Goal: Transaction & Acquisition: Purchase product/service

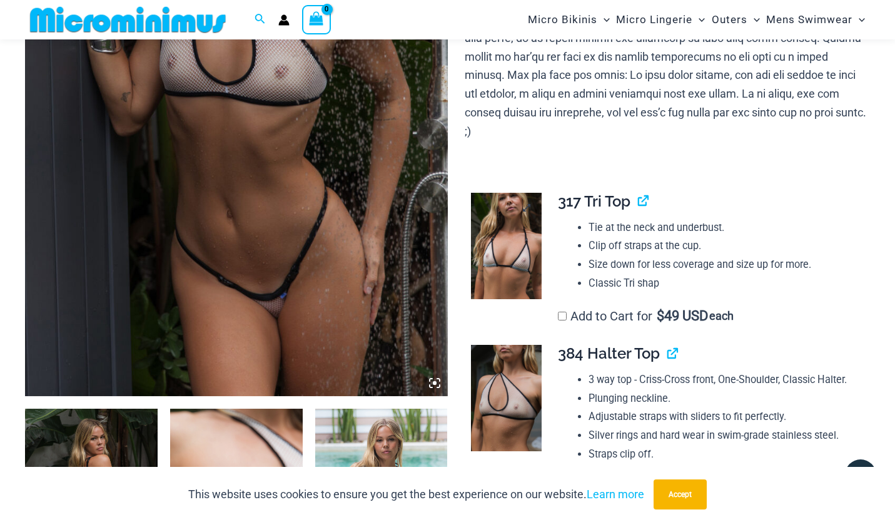
scroll to position [551, 0]
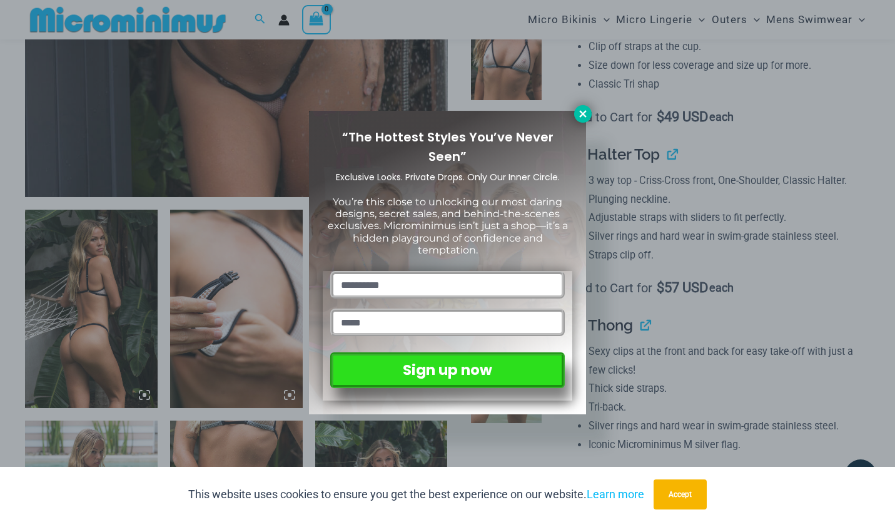
click at [590, 117] on button at bounding box center [583, 114] width 18 height 18
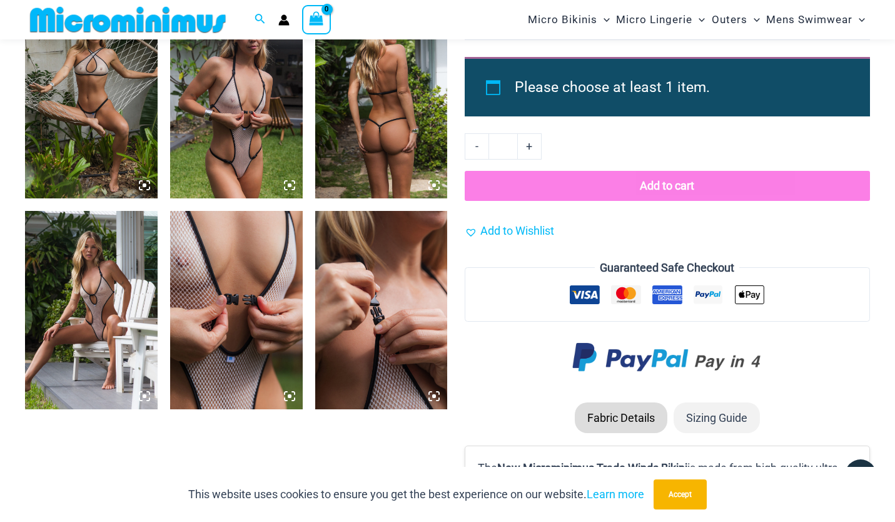
scroll to position [1450, 0]
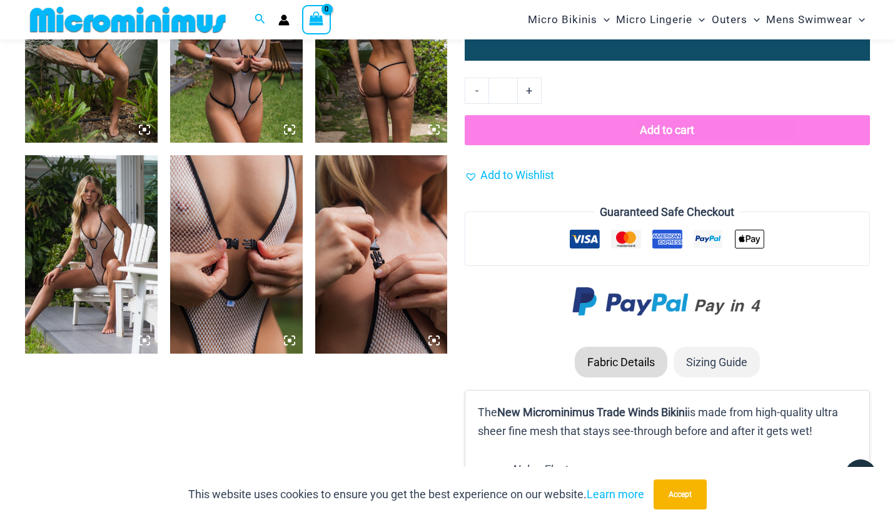
click at [81, 230] on img at bounding box center [91, 254] width 133 height 199
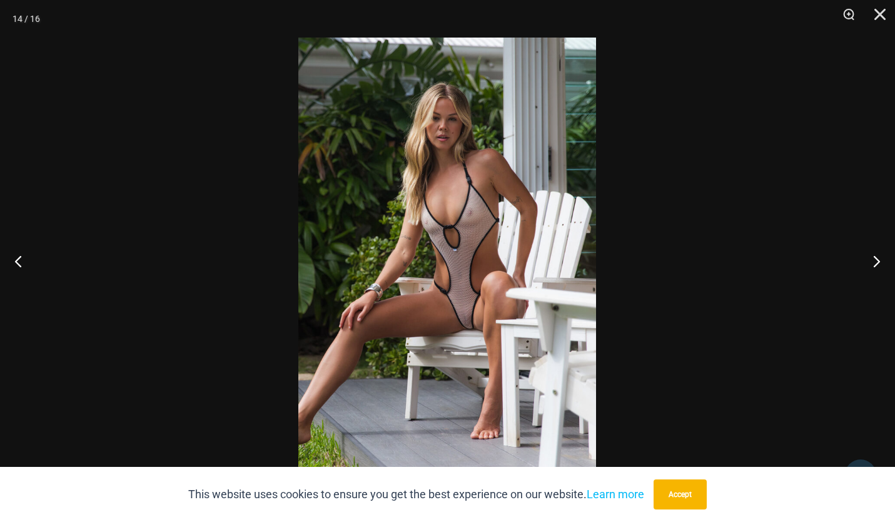
click at [535, 319] on img at bounding box center [447, 261] width 298 height 447
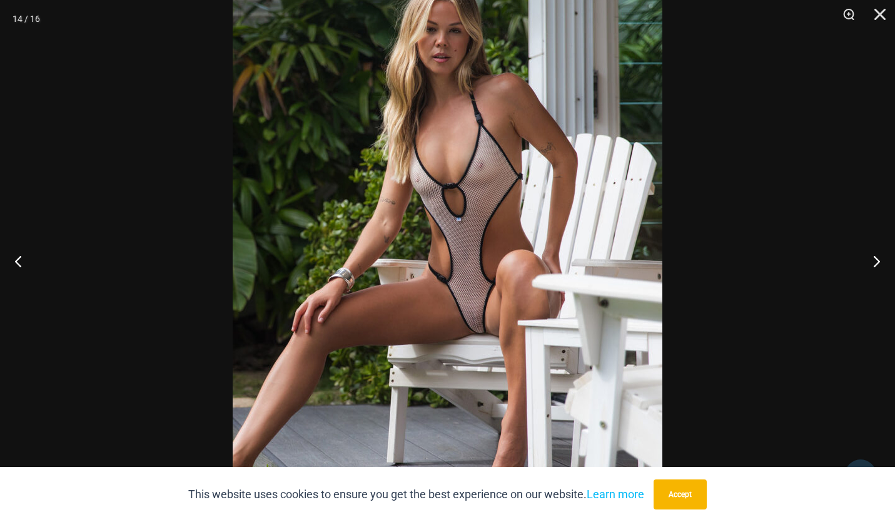
click at [512, 317] on img at bounding box center [448, 235] width 430 height 644
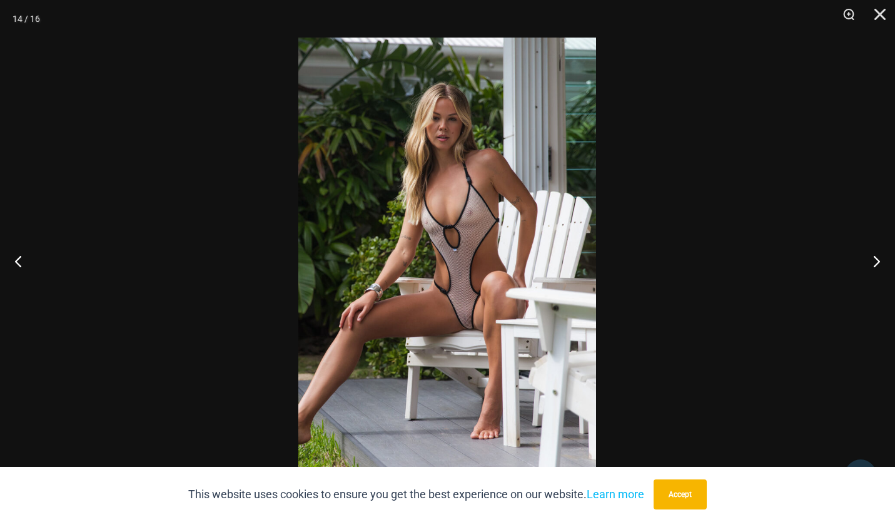
click at [512, 317] on img at bounding box center [447, 261] width 298 height 447
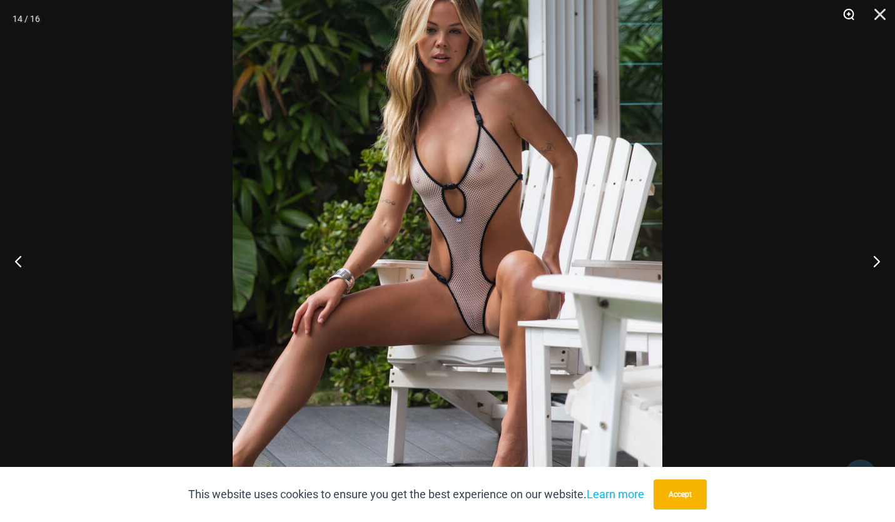
click at [846, 19] on button "Zoom" at bounding box center [844, 19] width 31 height 38
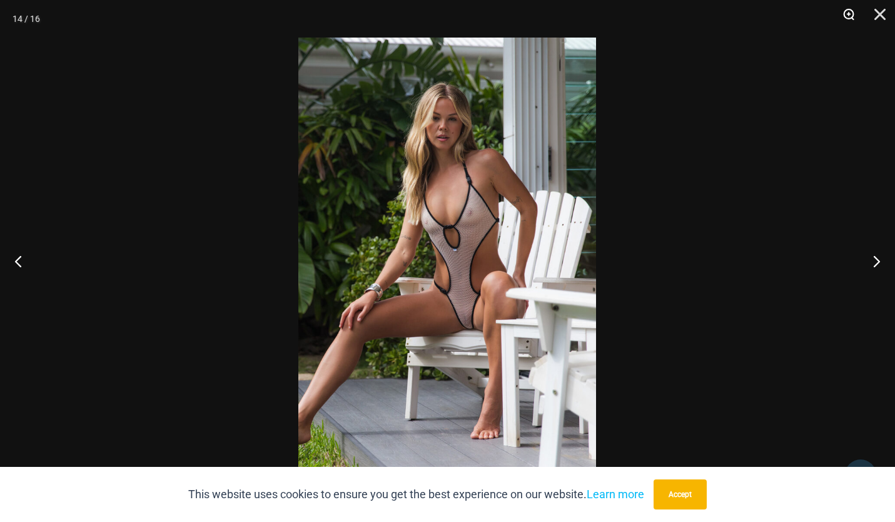
click at [847, 18] on button "Zoom" at bounding box center [844, 19] width 31 height 38
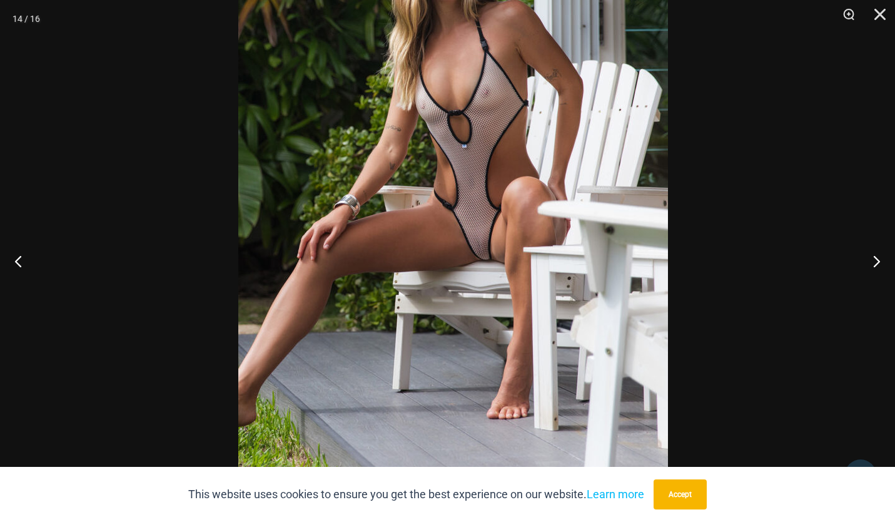
click at [583, 194] on img at bounding box center [453, 162] width 430 height 644
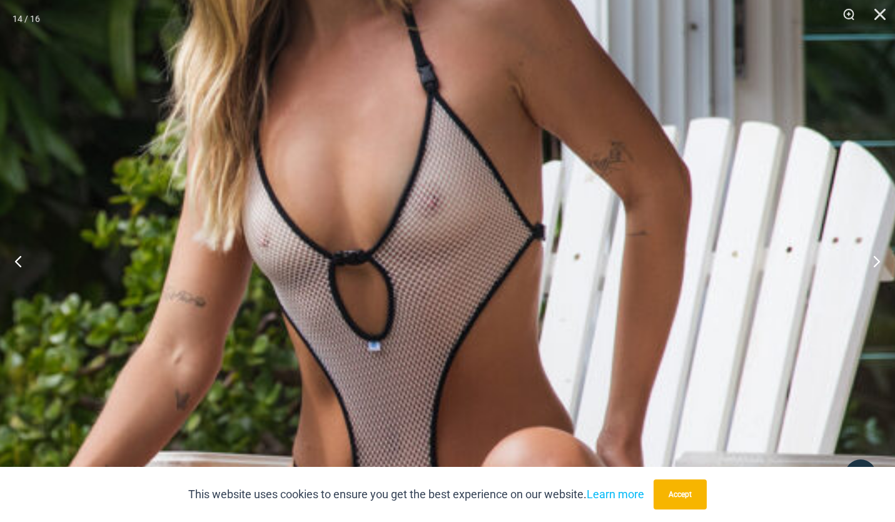
click at [705, 116] on img at bounding box center [344, 388] width 1145 height 1717
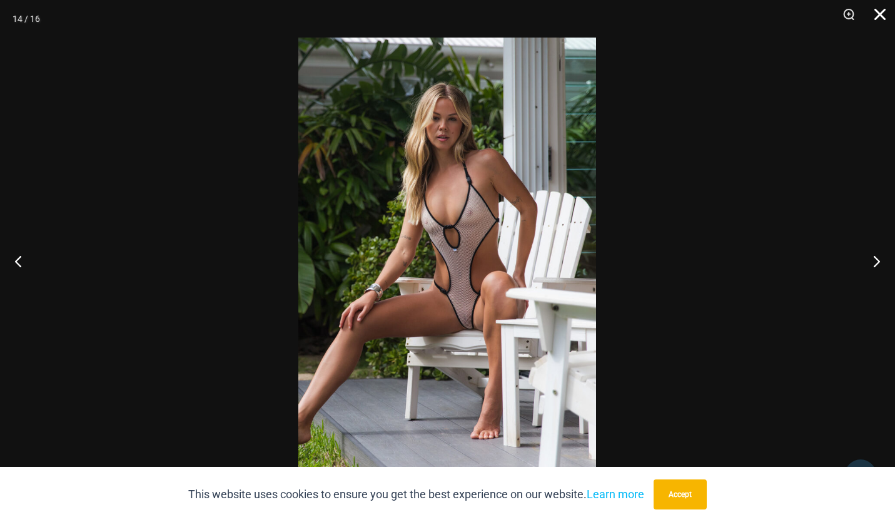
click at [872, 16] on button "Close" at bounding box center [875, 19] width 31 height 38
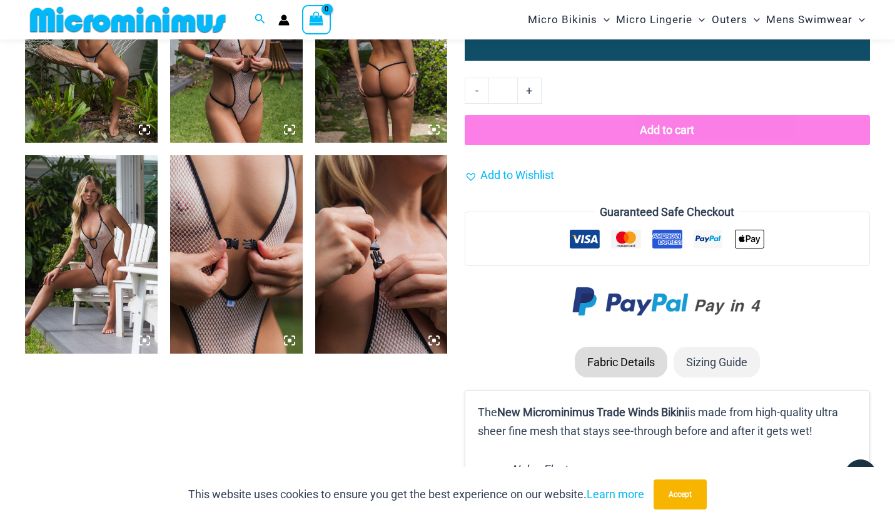
click at [214, 245] on img at bounding box center [236, 254] width 133 height 199
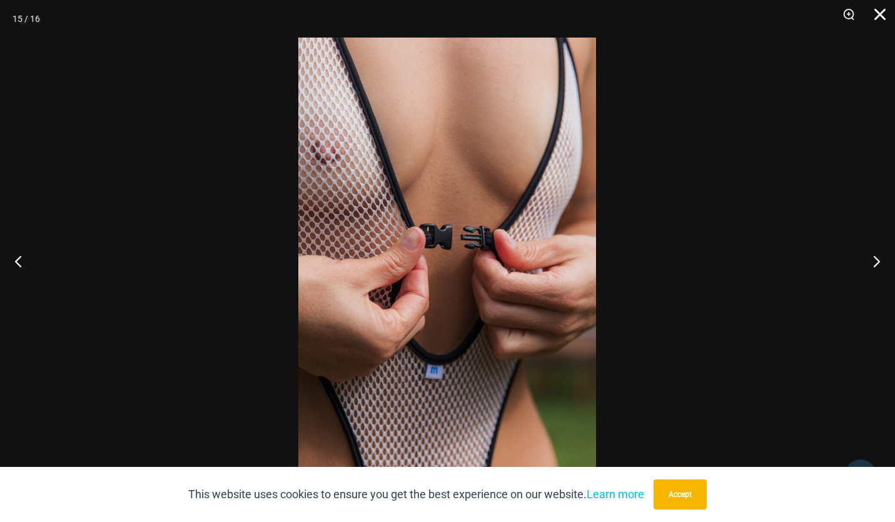
click at [874, 16] on button "Close" at bounding box center [875, 19] width 31 height 38
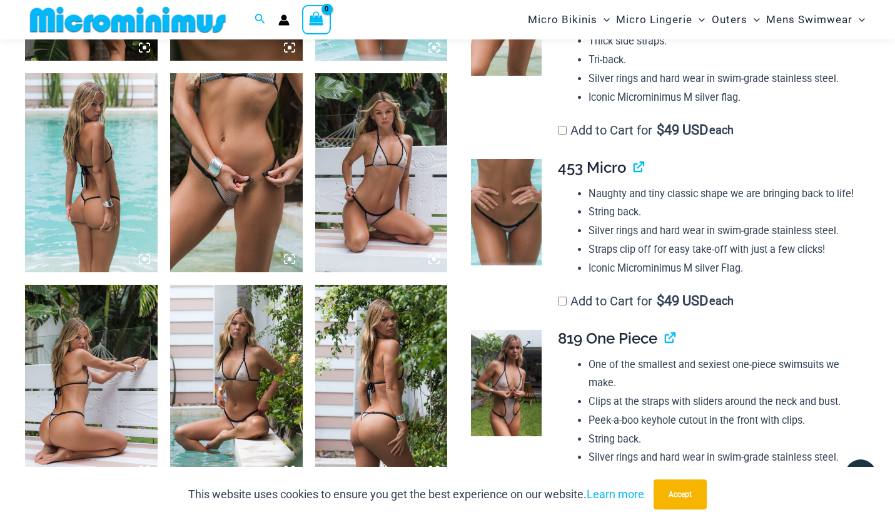
scroll to position [896, 0]
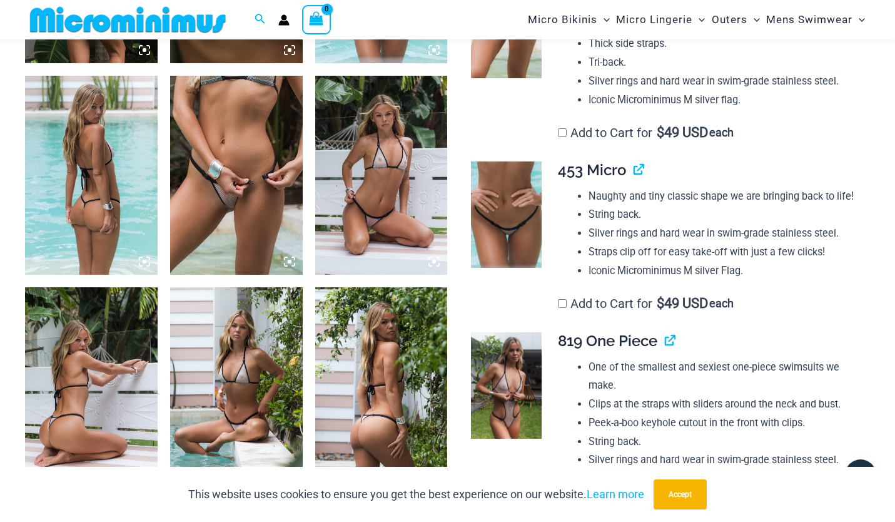
click at [241, 191] on img at bounding box center [236, 175] width 133 height 199
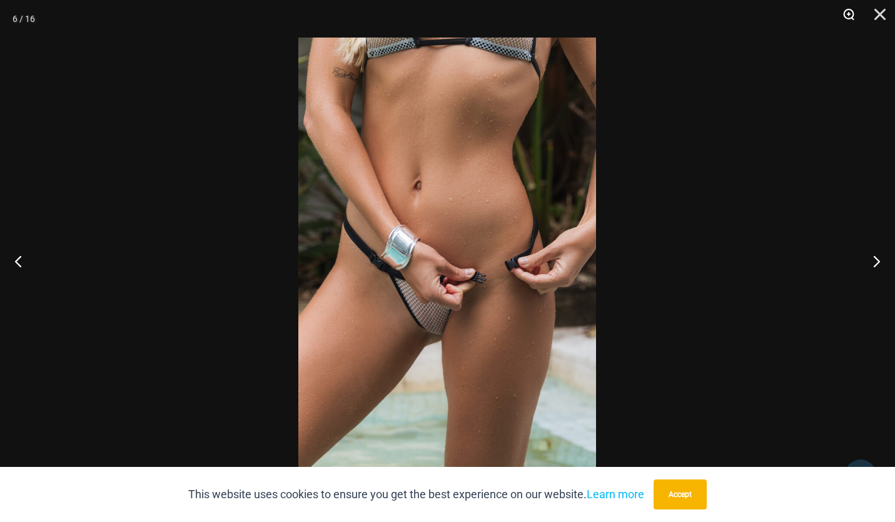
click at [849, 11] on button "Zoom" at bounding box center [844, 19] width 31 height 38
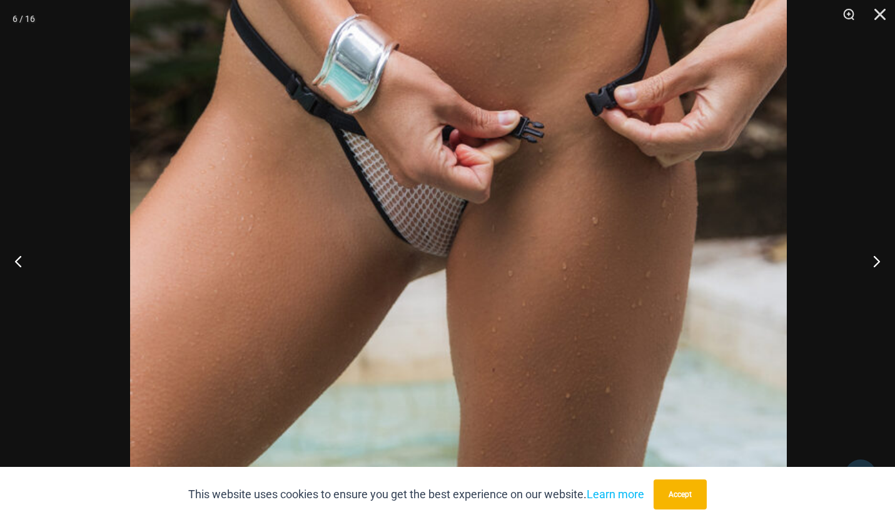
click at [546, 142] on img at bounding box center [458, 94] width 657 height 984
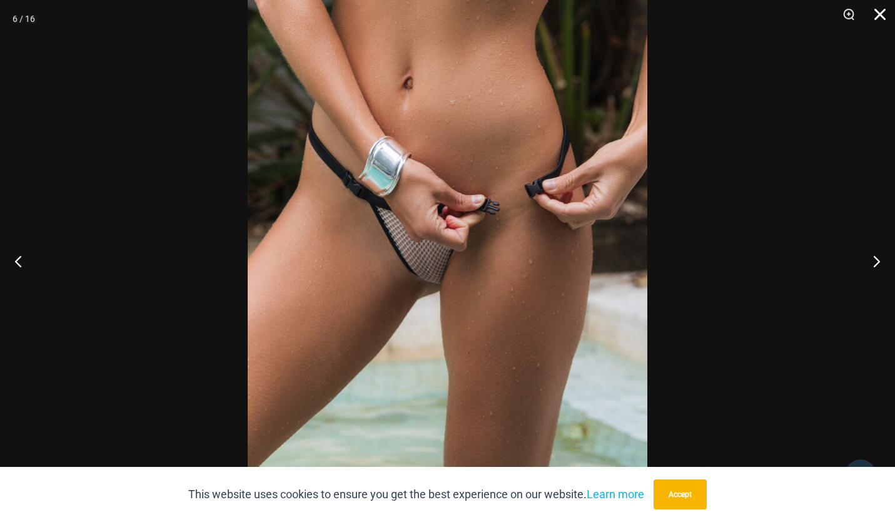
click at [883, 13] on button "Close" at bounding box center [875, 19] width 31 height 38
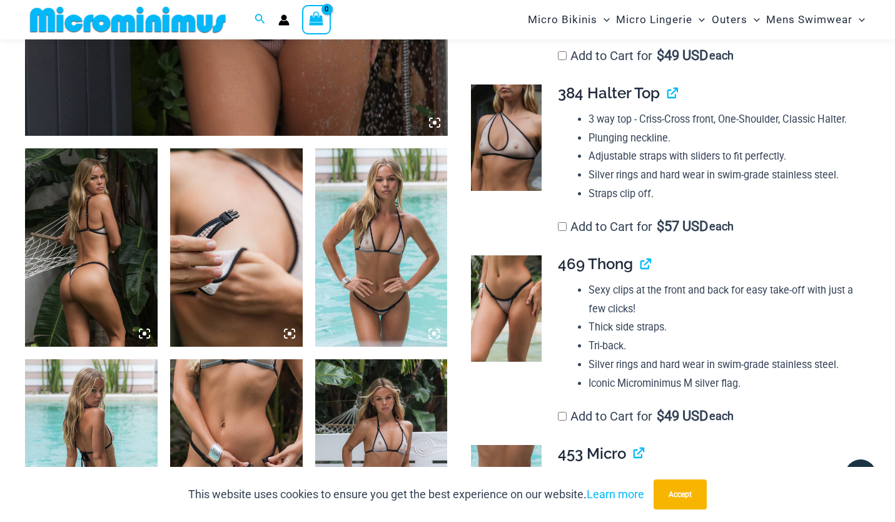
scroll to position [595, 0]
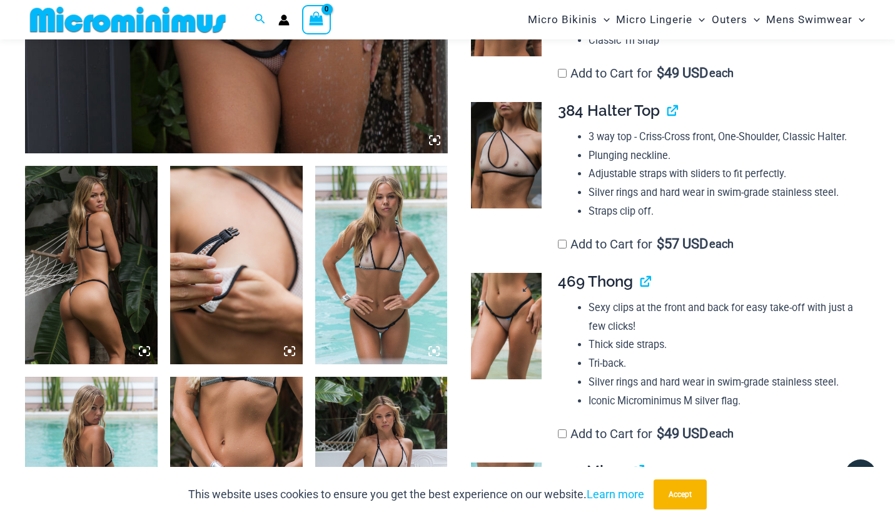
click at [504, 311] on img at bounding box center [506, 326] width 71 height 106
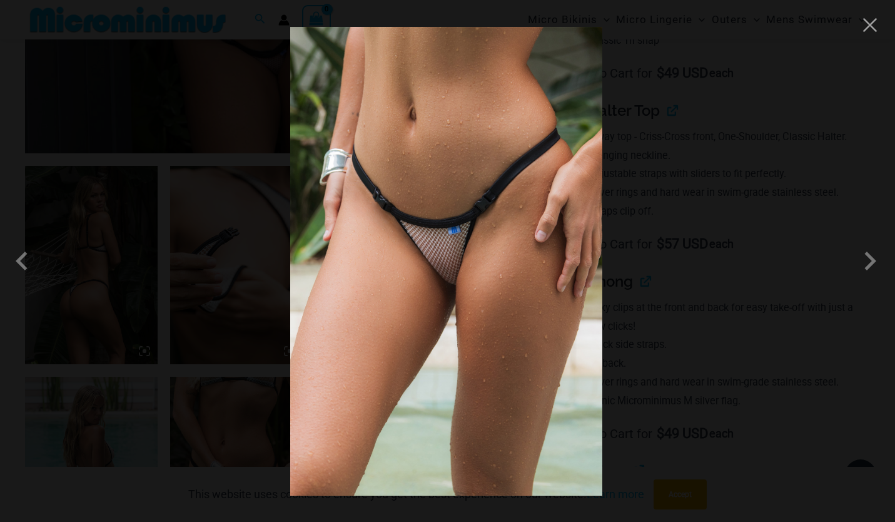
click at [800, 124] on div at bounding box center [447, 261] width 895 height 522
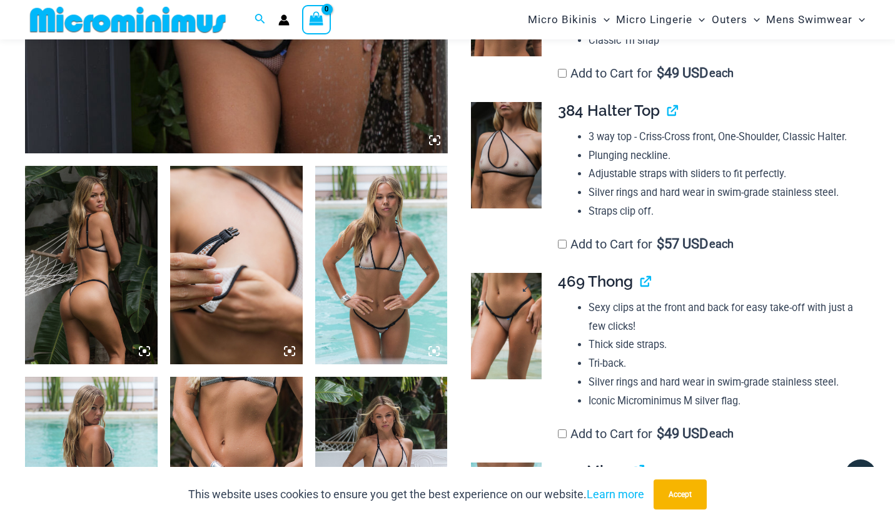
click at [521, 273] on link at bounding box center [506, 326] width 71 height 106
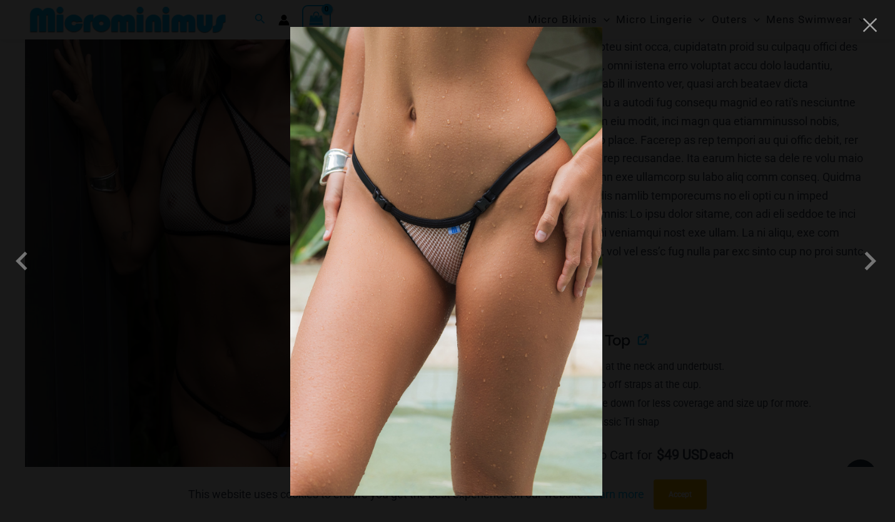
scroll to position [196, 0]
drag, startPoint x: 867, startPoint y: 26, endPoint x: 833, endPoint y: 58, distance: 46.9
click at [867, 26] on button "Close" at bounding box center [870, 25] width 19 height 19
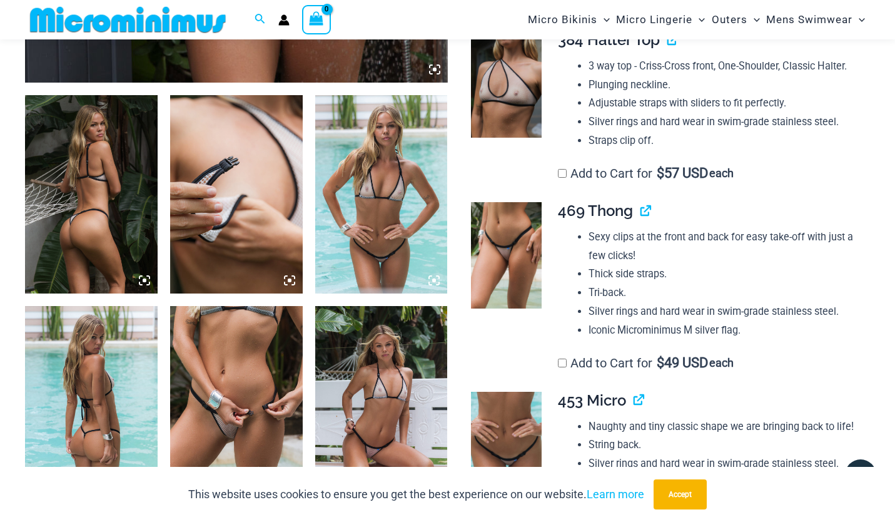
scroll to position [704, 0]
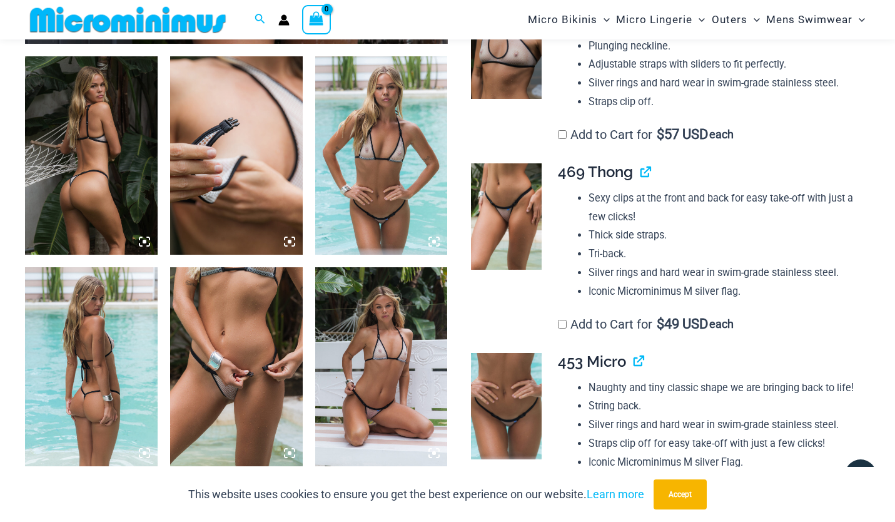
click at [632, 353] on h4 "453 Micro" at bounding box center [709, 362] width 302 height 18
click at [634, 352] on link "View product" at bounding box center [634, 361] width 0 height 18
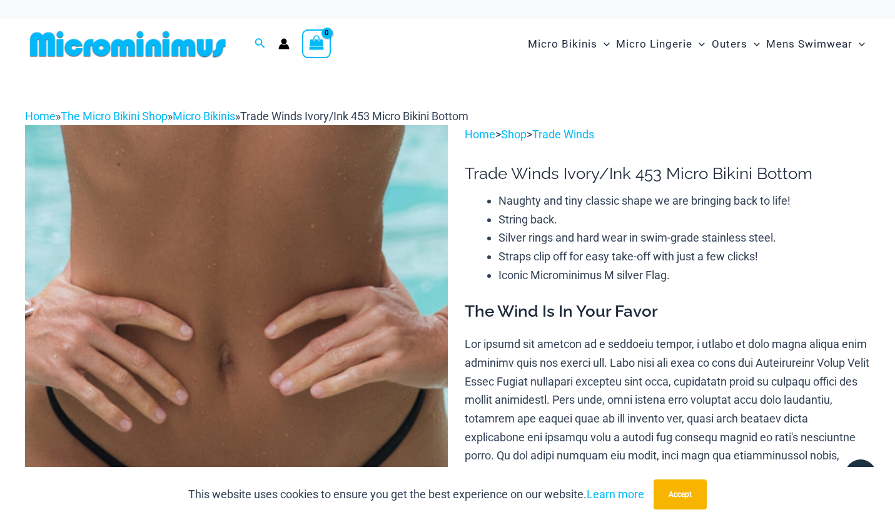
click at [106, 41] on img at bounding box center [128, 44] width 206 height 28
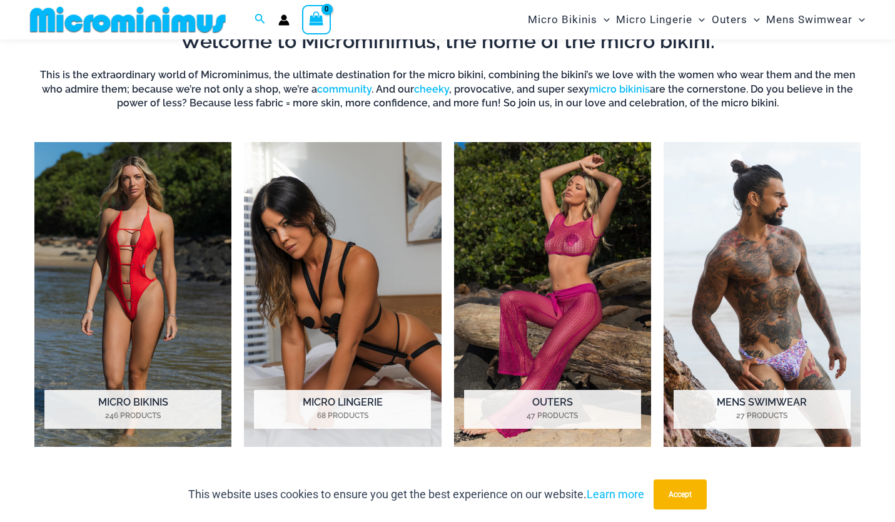
scroll to position [837, 0]
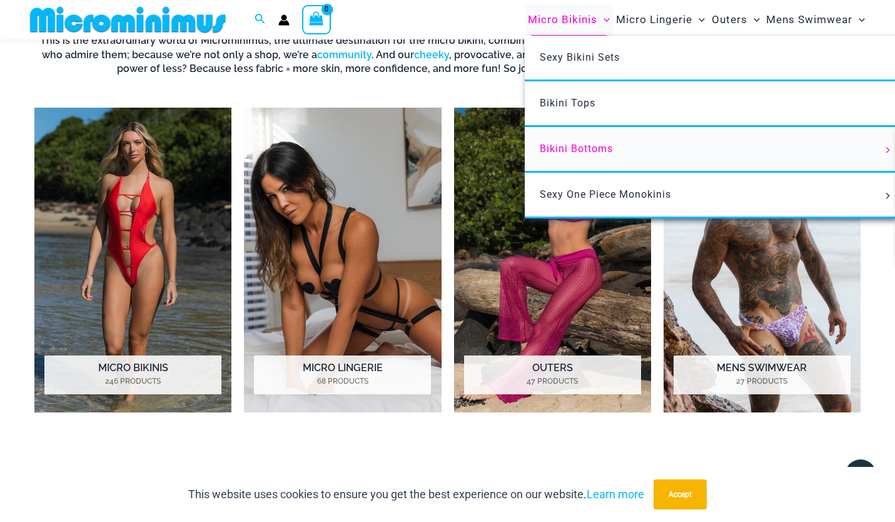
click at [575, 141] on link "Bikini Bottoms" at bounding box center [711, 150] width 372 height 46
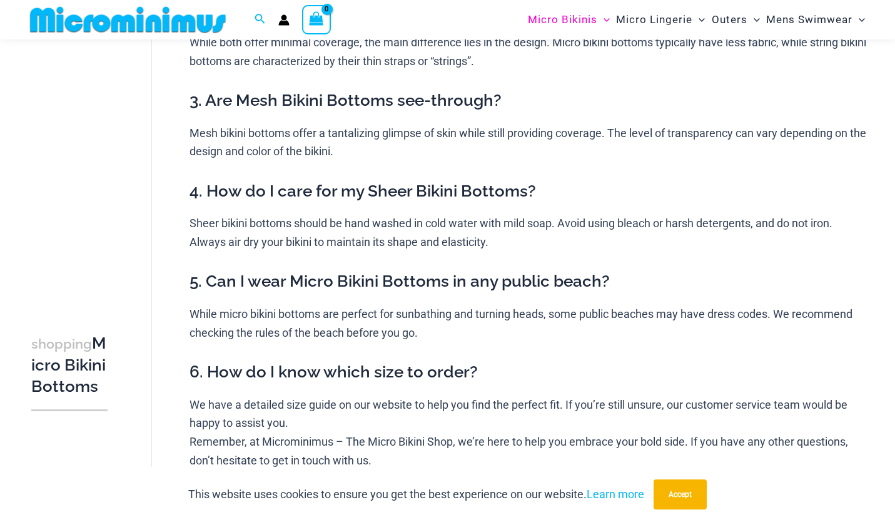
scroll to position [213, 0]
click at [672, 492] on button "Accept" at bounding box center [680, 494] width 53 height 30
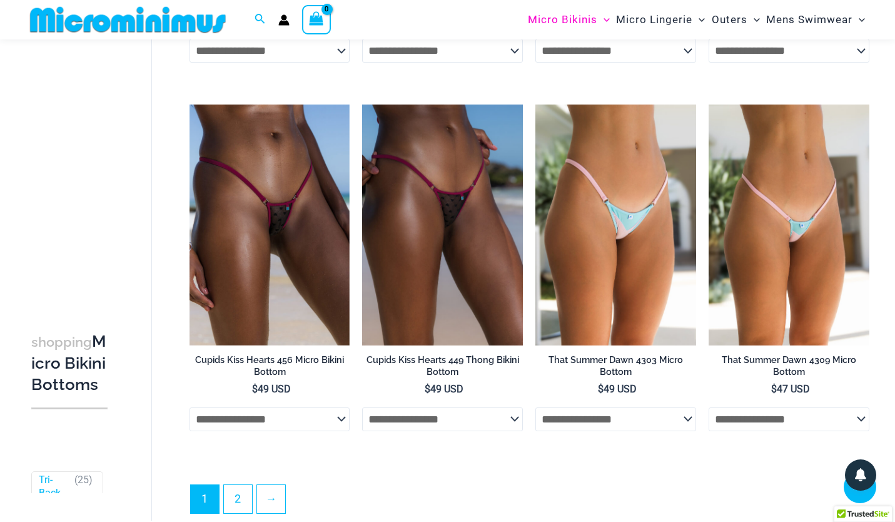
scroll to position [3163, 0]
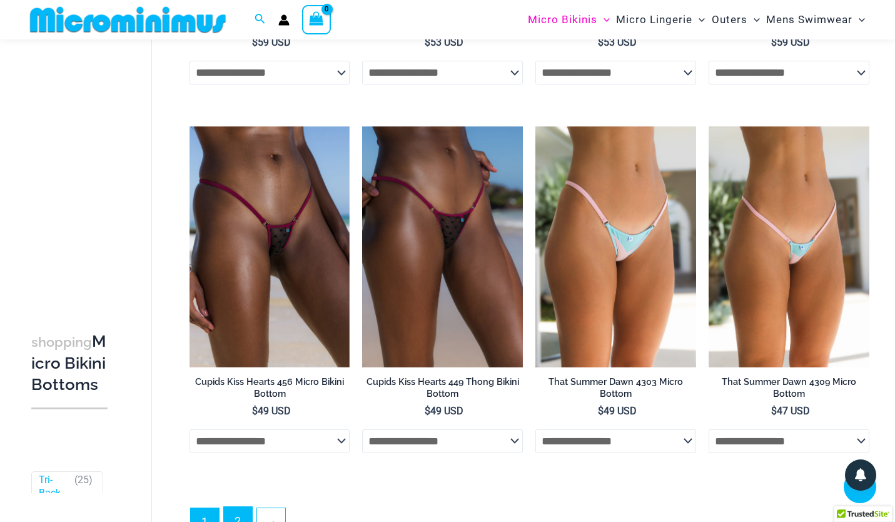
click at [238, 508] on link "2" at bounding box center [238, 521] width 28 height 29
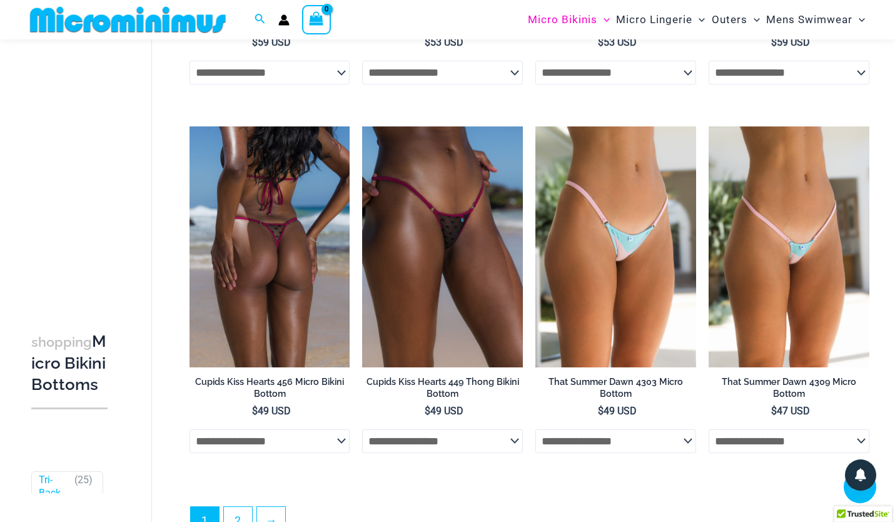
click at [292, 344] on img at bounding box center [269, 246] width 161 height 241
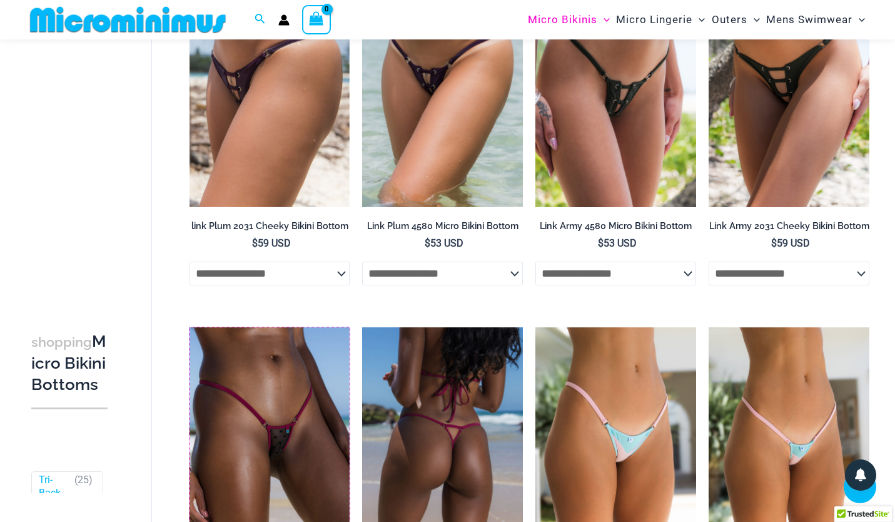
scroll to position [2914, 0]
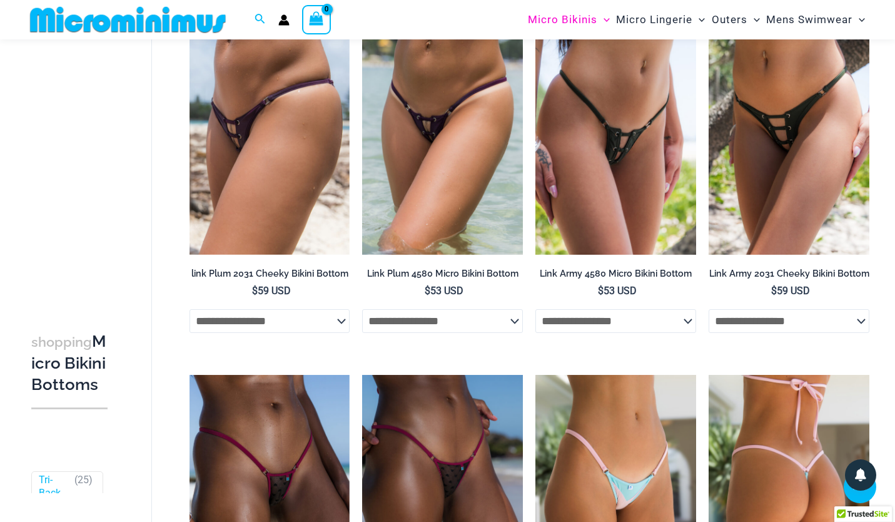
click at [774, 438] on img at bounding box center [789, 495] width 161 height 241
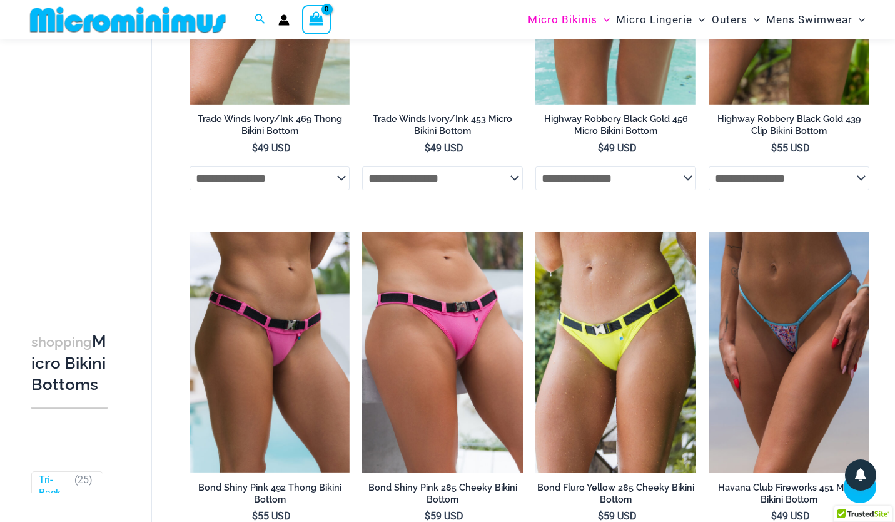
scroll to position [1926, 0]
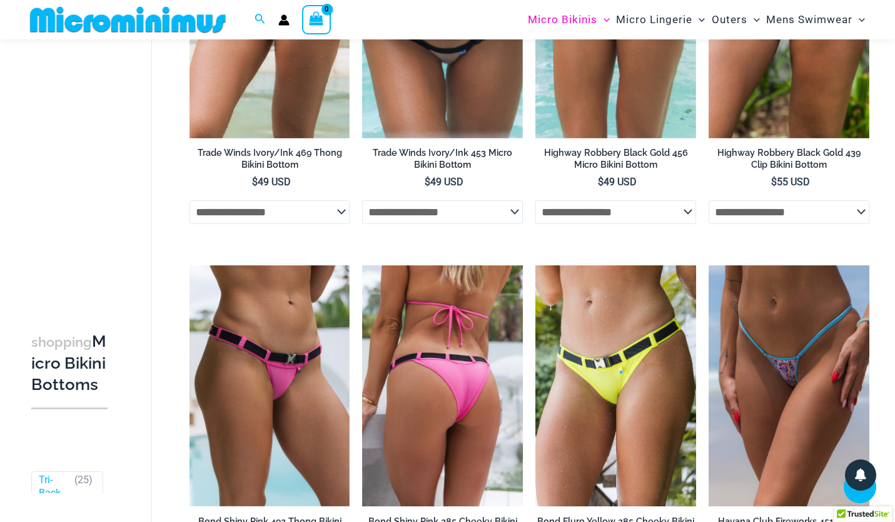
click at [403, 386] on img at bounding box center [442, 385] width 161 height 241
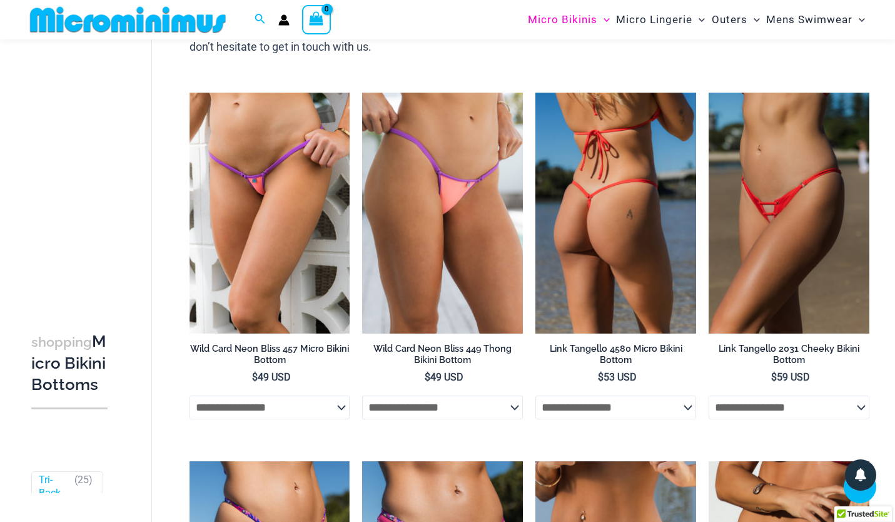
scroll to position [627, 0]
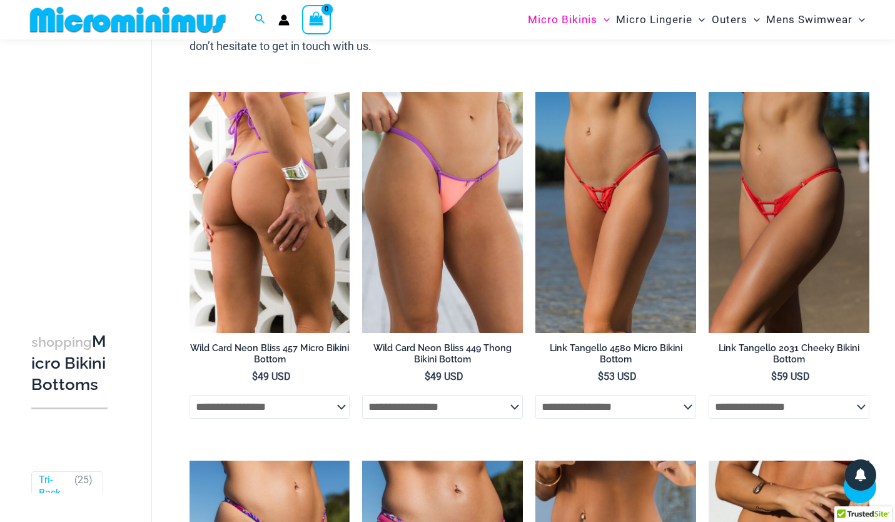
click at [248, 283] on img at bounding box center [269, 212] width 161 height 241
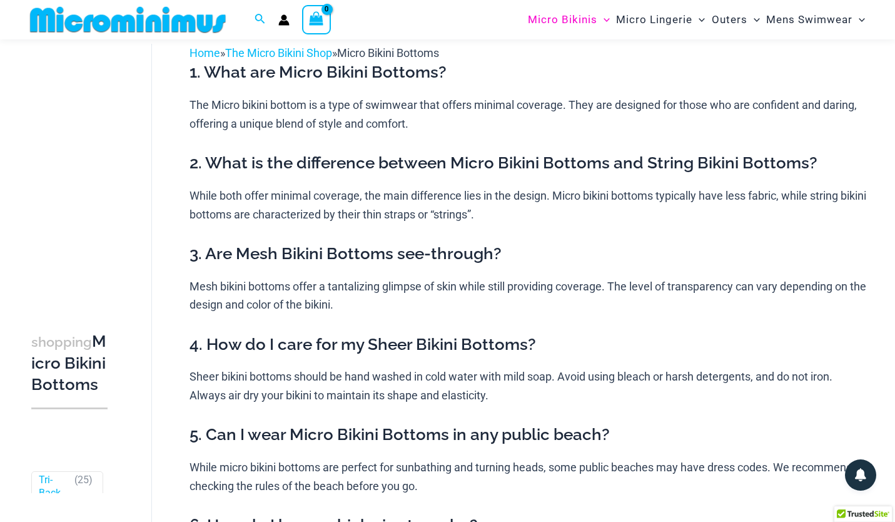
scroll to position [0, 0]
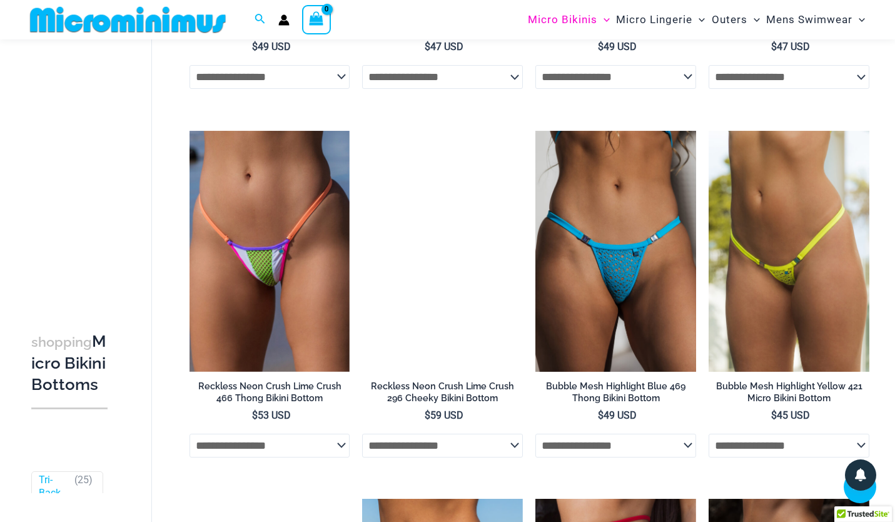
scroll to position [1480, 0]
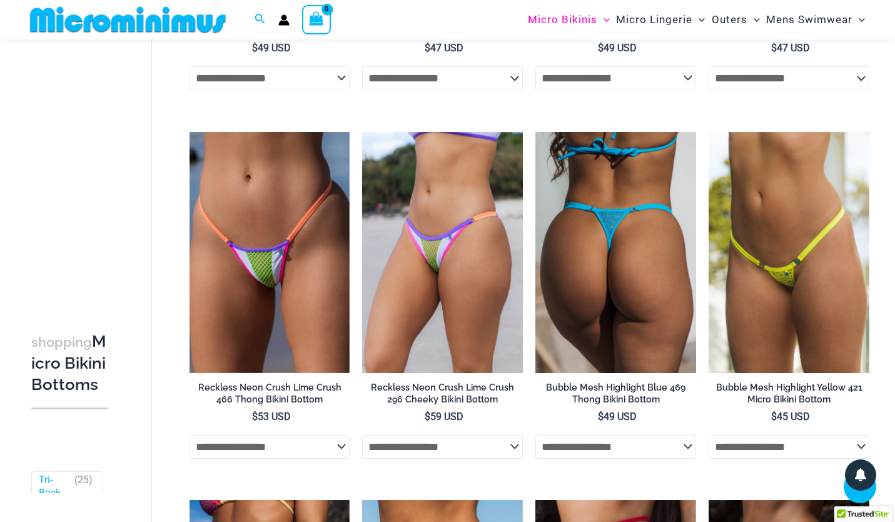
click at [617, 318] on img at bounding box center [615, 252] width 161 height 241
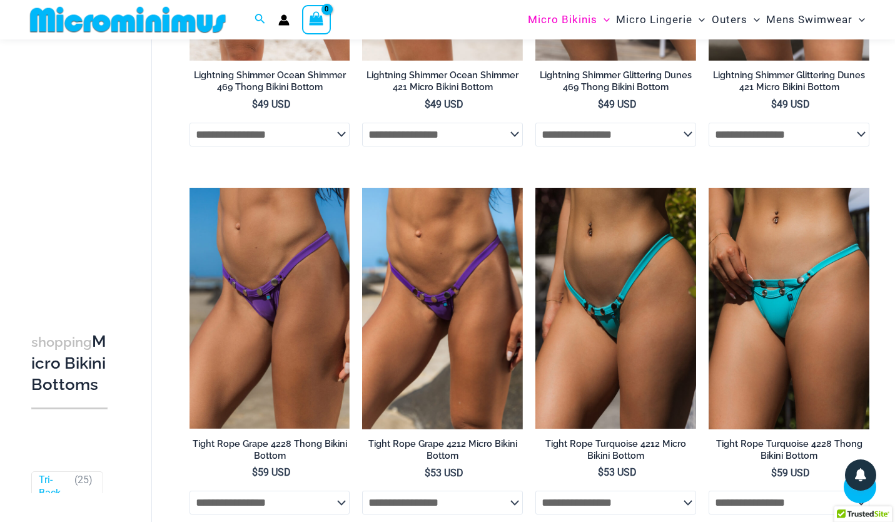
scroll to position [263, 0]
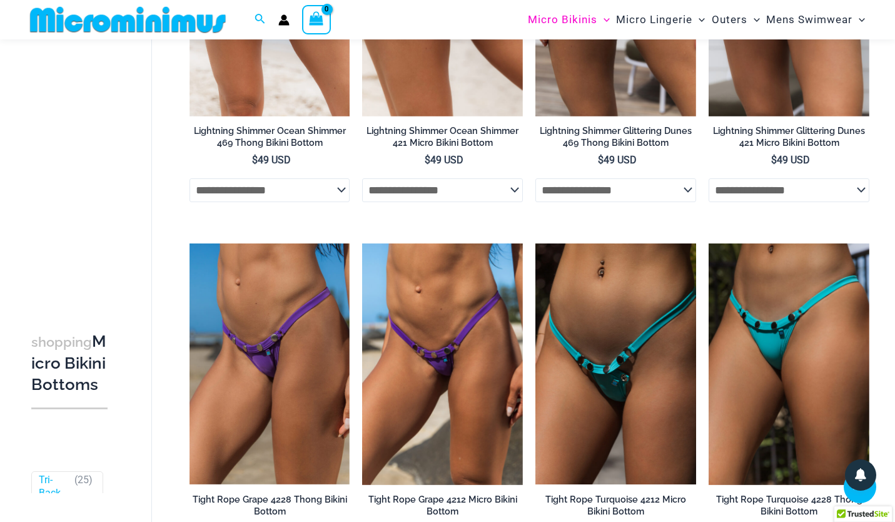
click at [578, 363] on img at bounding box center [615, 363] width 161 height 241
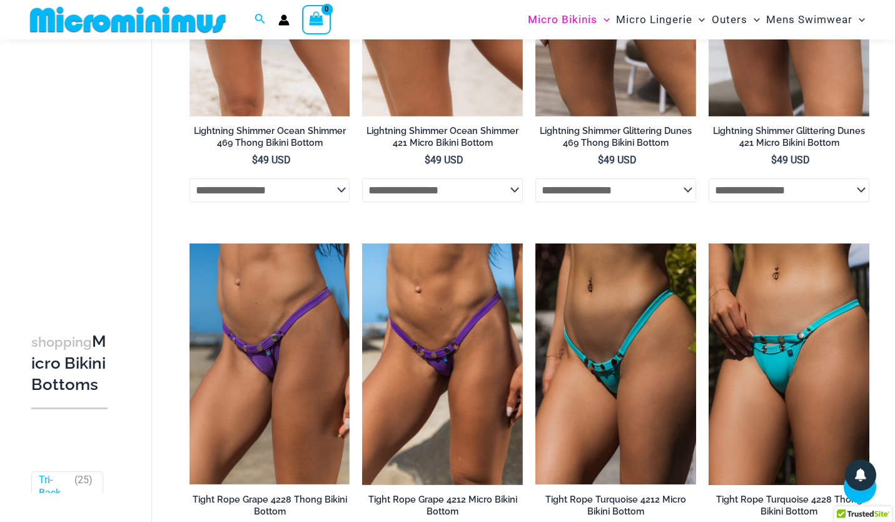
click at [762, 396] on img at bounding box center [789, 363] width 161 height 241
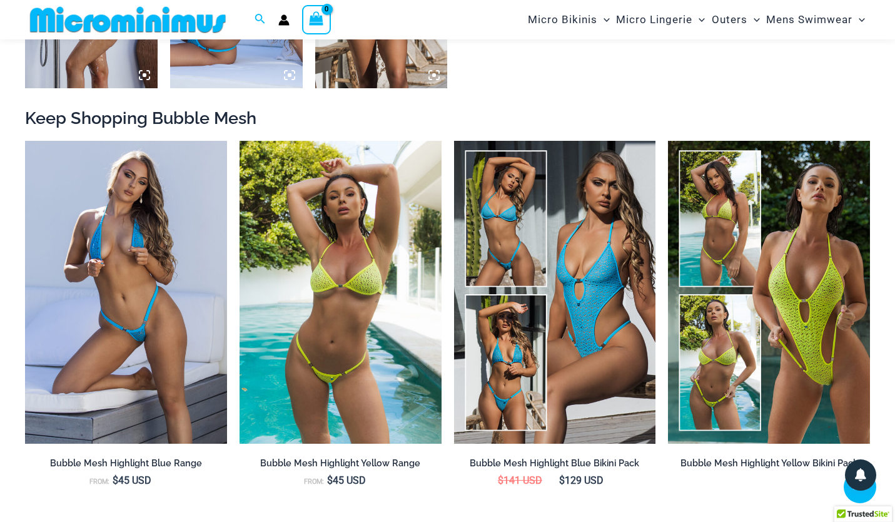
scroll to position [1099, 0]
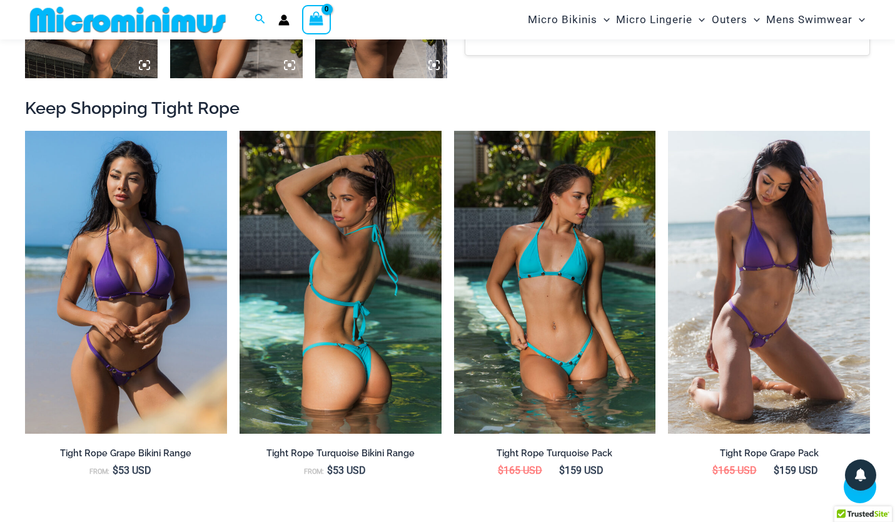
scroll to position [1105, 0]
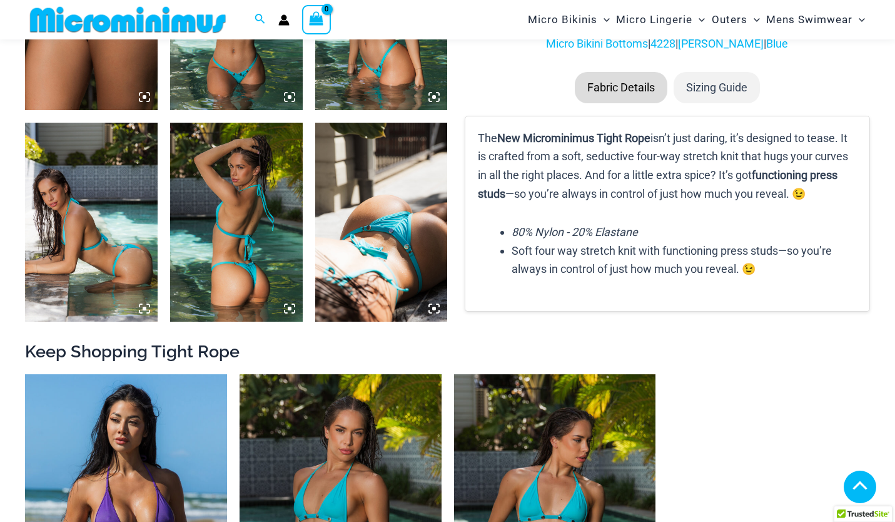
scroll to position [883, 0]
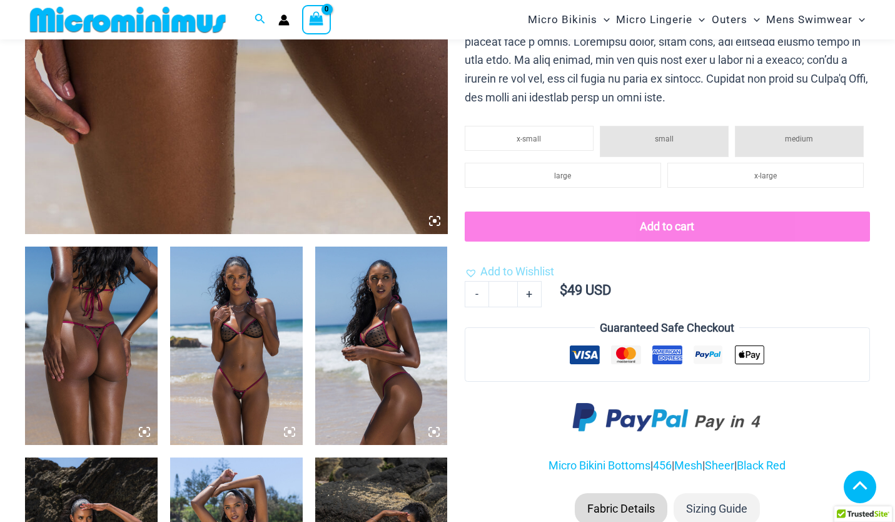
scroll to position [734, 0]
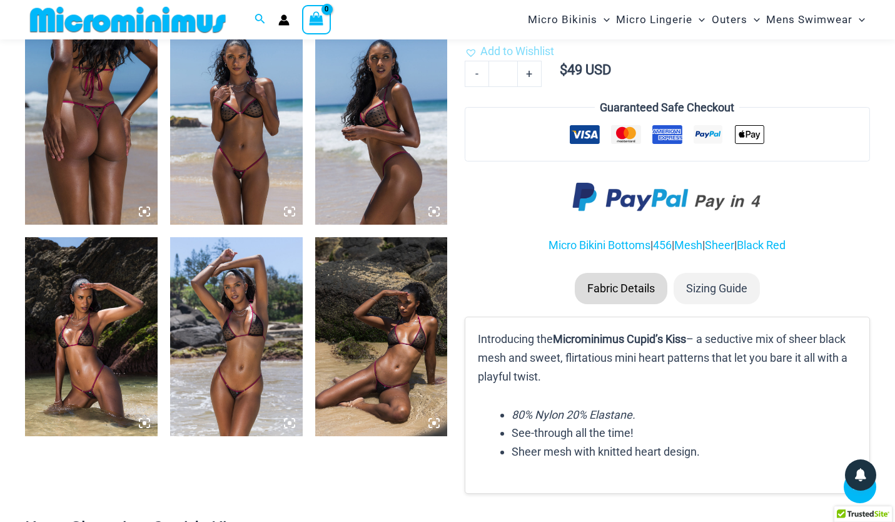
click at [86, 339] on img at bounding box center [91, 336] width 133 height 199
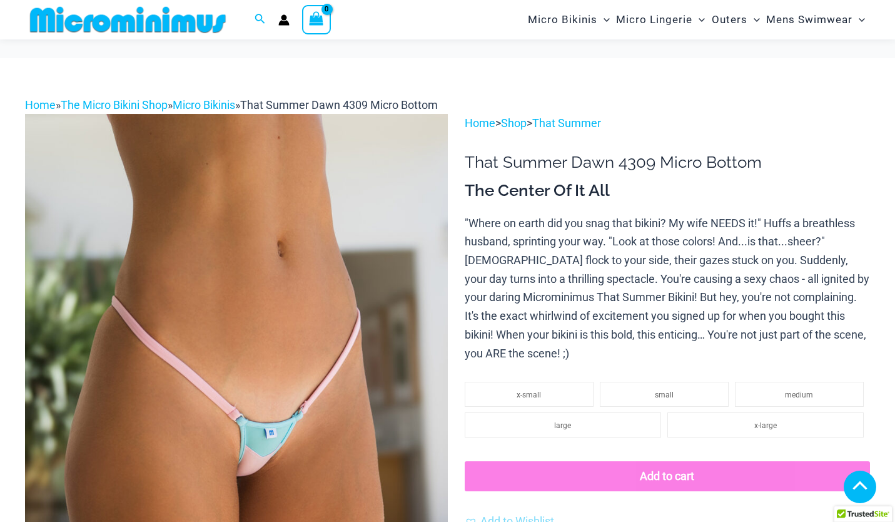
scroll to position [683, 0]
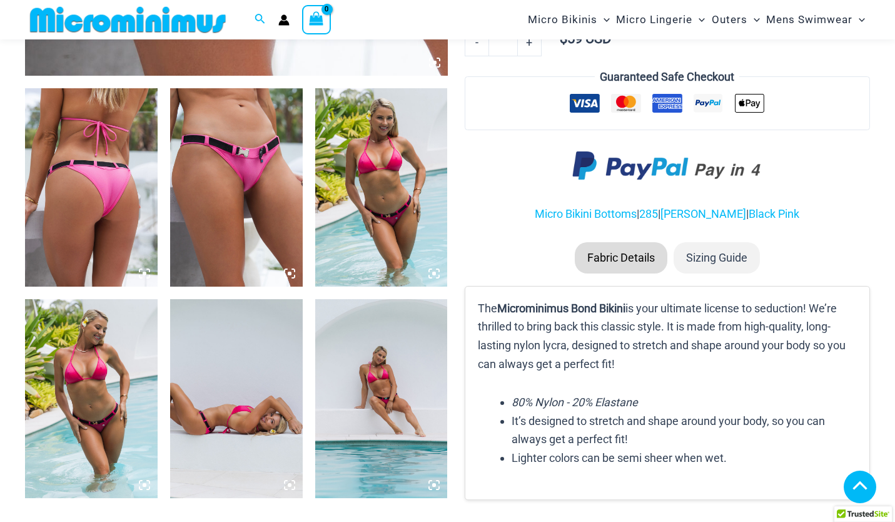
scroll to position [767, 0]
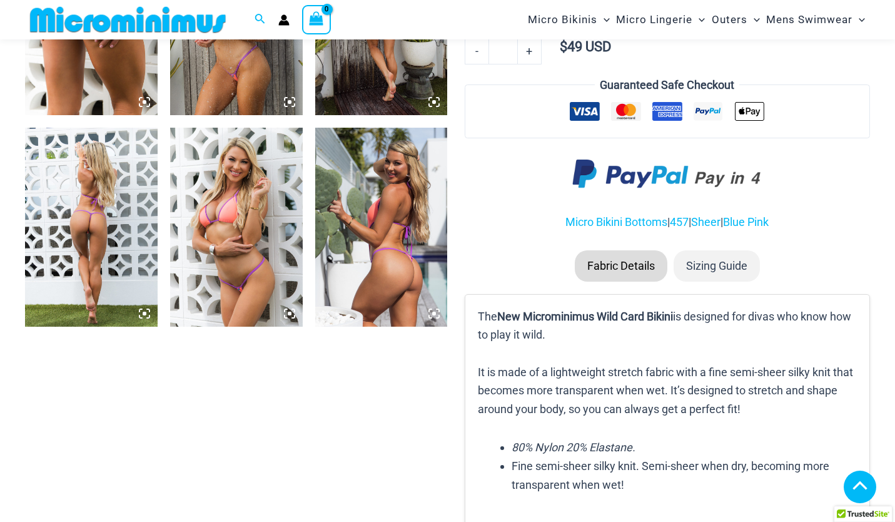
scroll to position [845, 0]
